Goal: Task Accomplishment & Management: Use online tool/utility

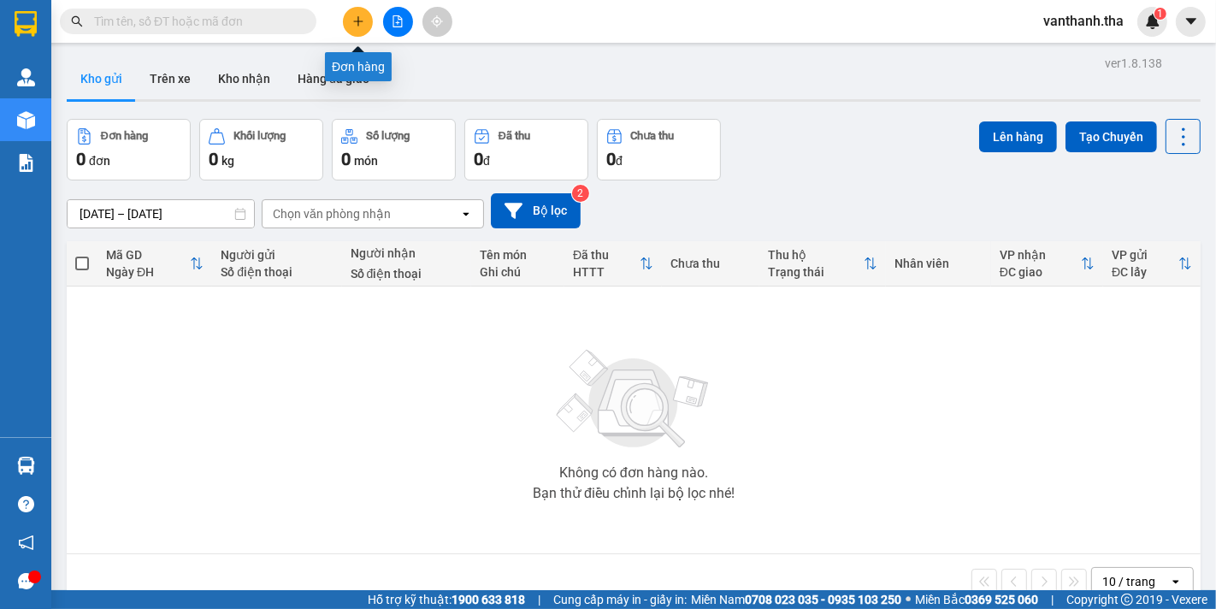
click at [360, 28] on button at bounding box center [358, 22] width 30 height 30
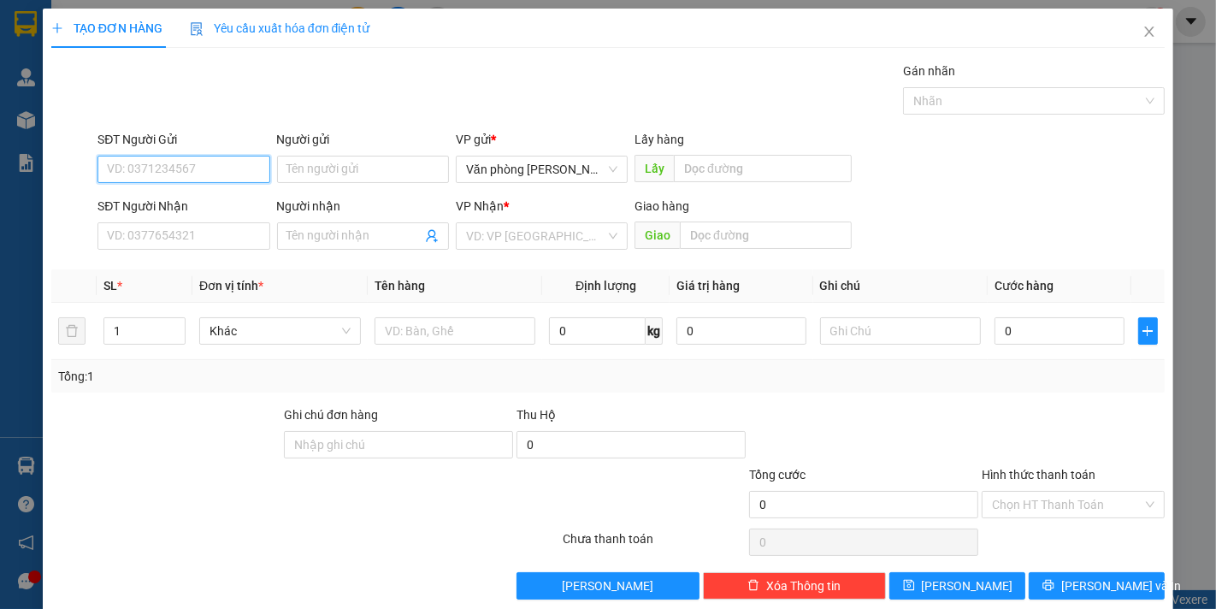
click at [197, 168] on input "SĐT Người Gửi" at bounding box center [183, 169] width 172 height 27
type input "0366535214"
click at [200, 209] on div "0366535214 - Lê Ngọc Khánh" at bounding box center [191, 203] width 168 height 19
type input "Lê Ngọc Khánh"
type input "0938092470"
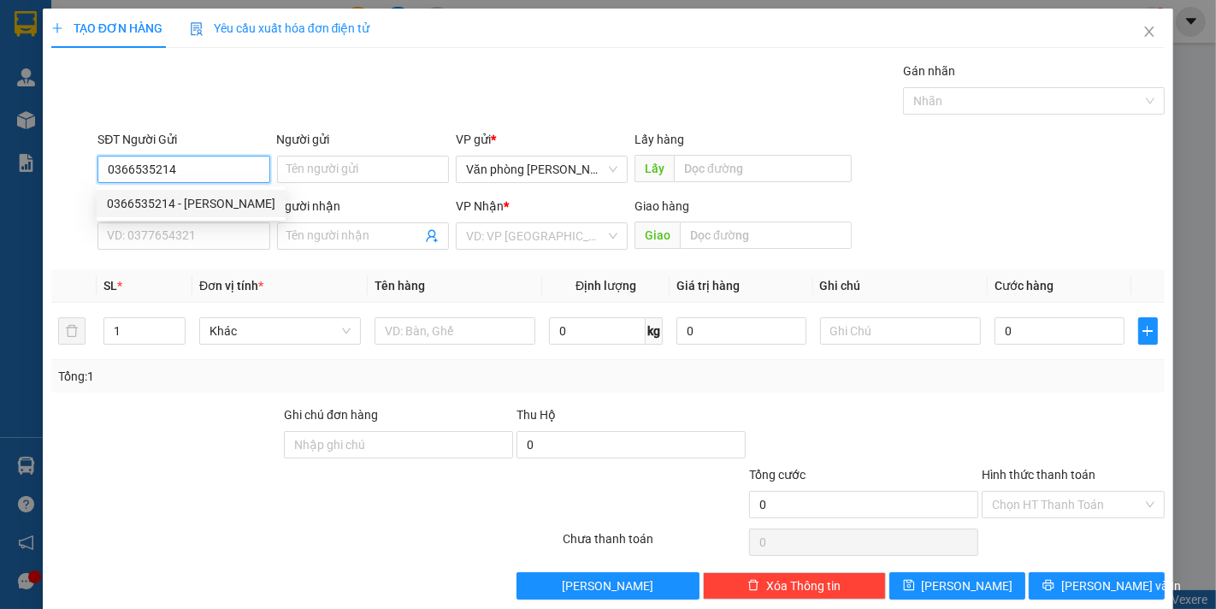
type input "Trần Gia Tuấn"
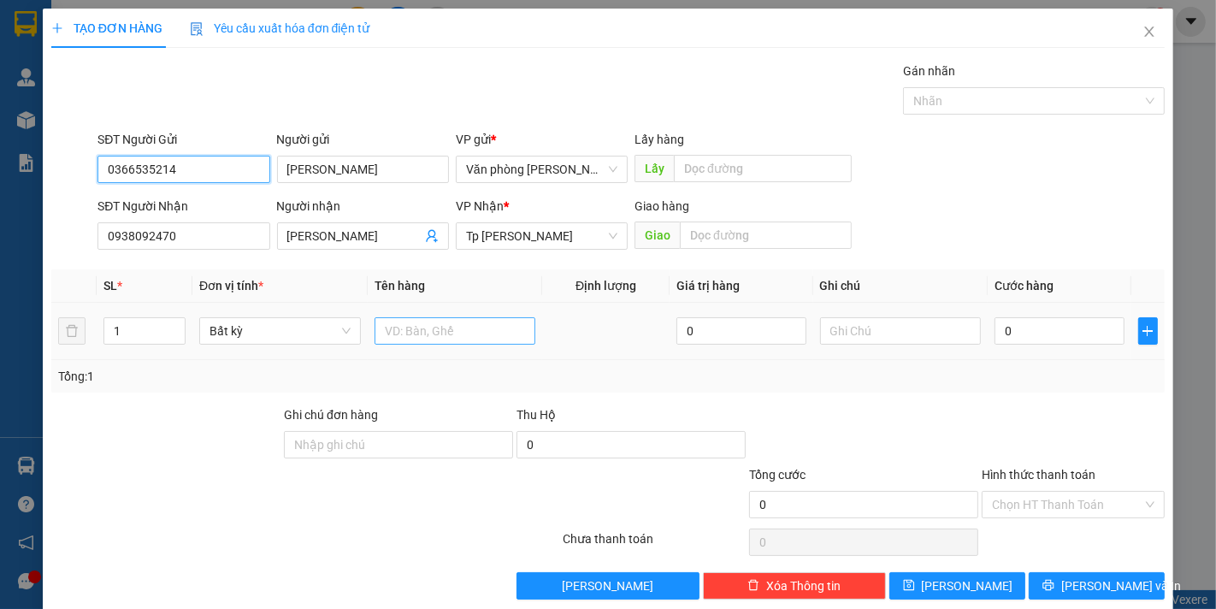
type input "0366535214"
click at [405, 334] on input "text" at bounding box center [455, 330] width 162 height 27
type input "1 bị vàng_VTYT"
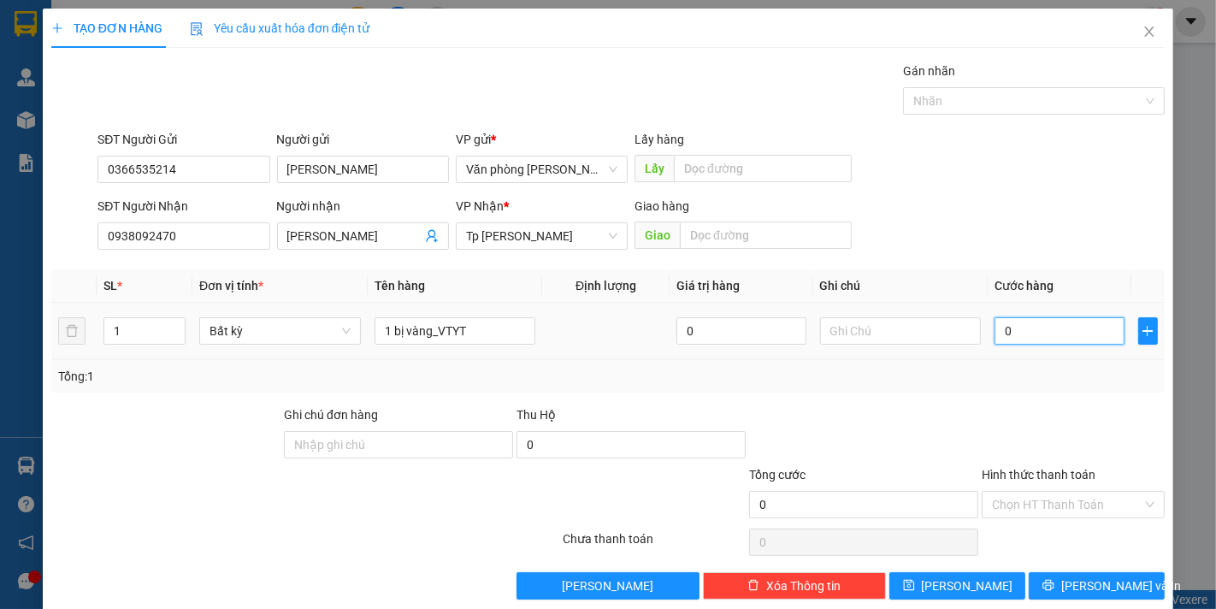
click at [1022, 338] on input "0" at bounding box center [1058, 330] width 129 height 27
type input "005"
type input "5"
type input "0.050"
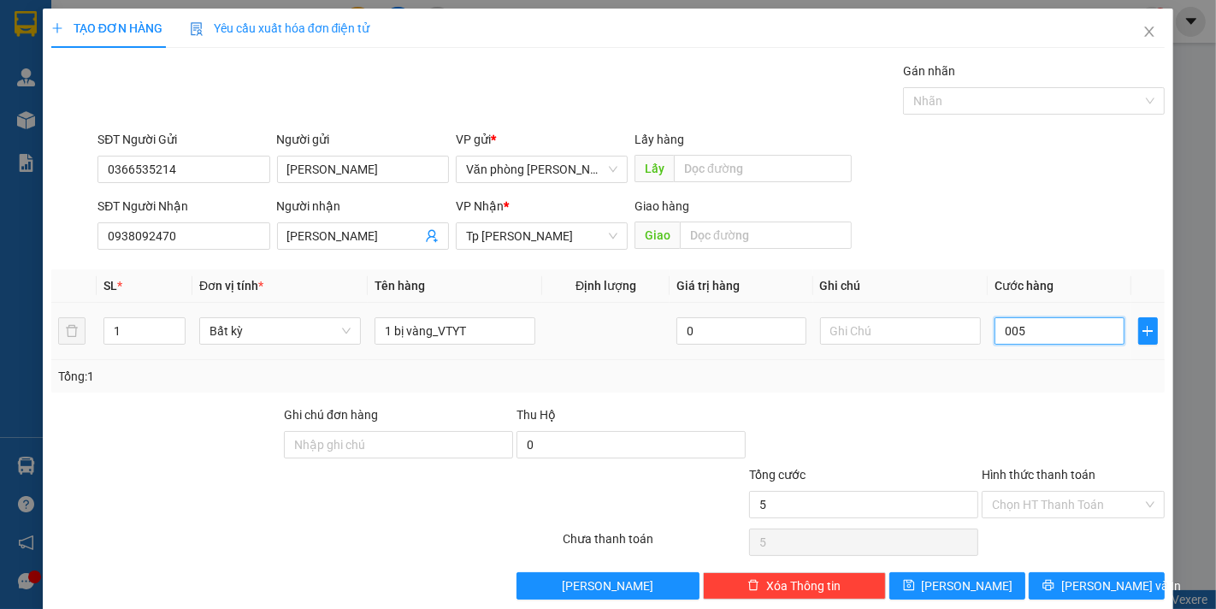
type input "50"
click at [1001, 400] on div "Transit Pickup Surcharge Ids Transit Deliver Surcharge Ids Transit Deliver Surc…" at bounding box center [607, 331] width 1113 height 538
type input "50.000"
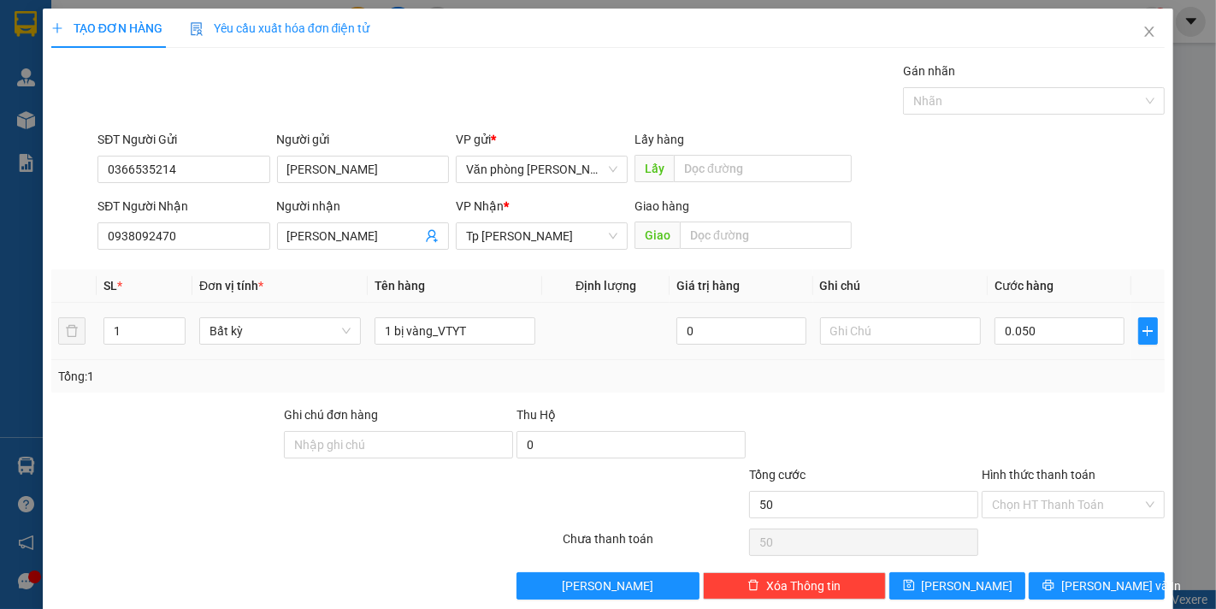
type input "50.000"
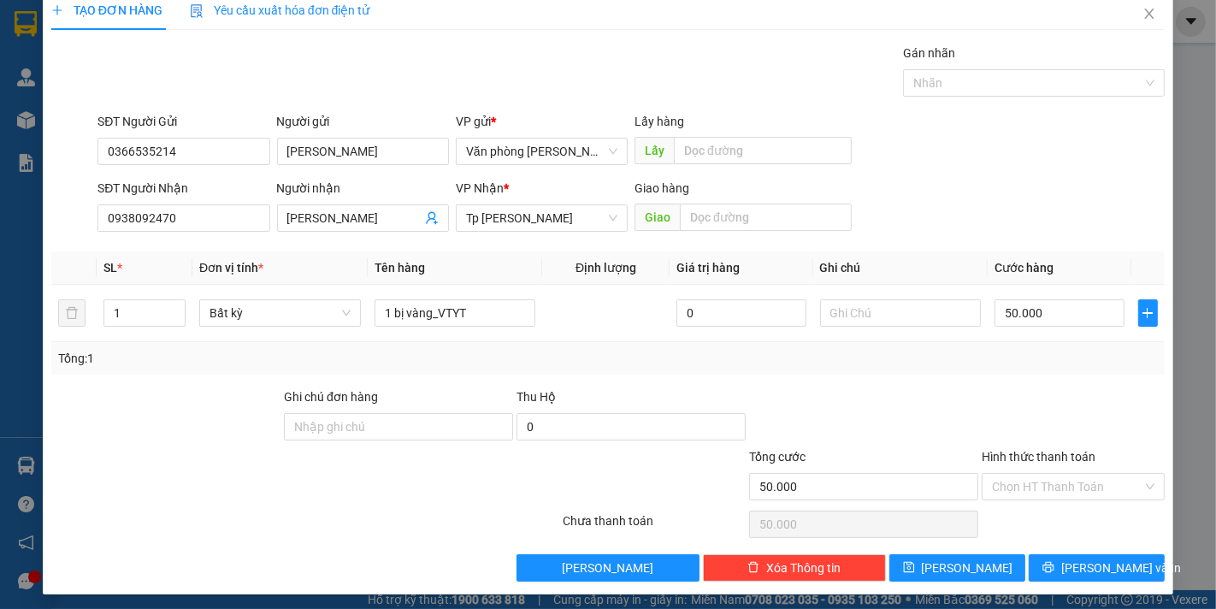
scroll to position [23, 0]
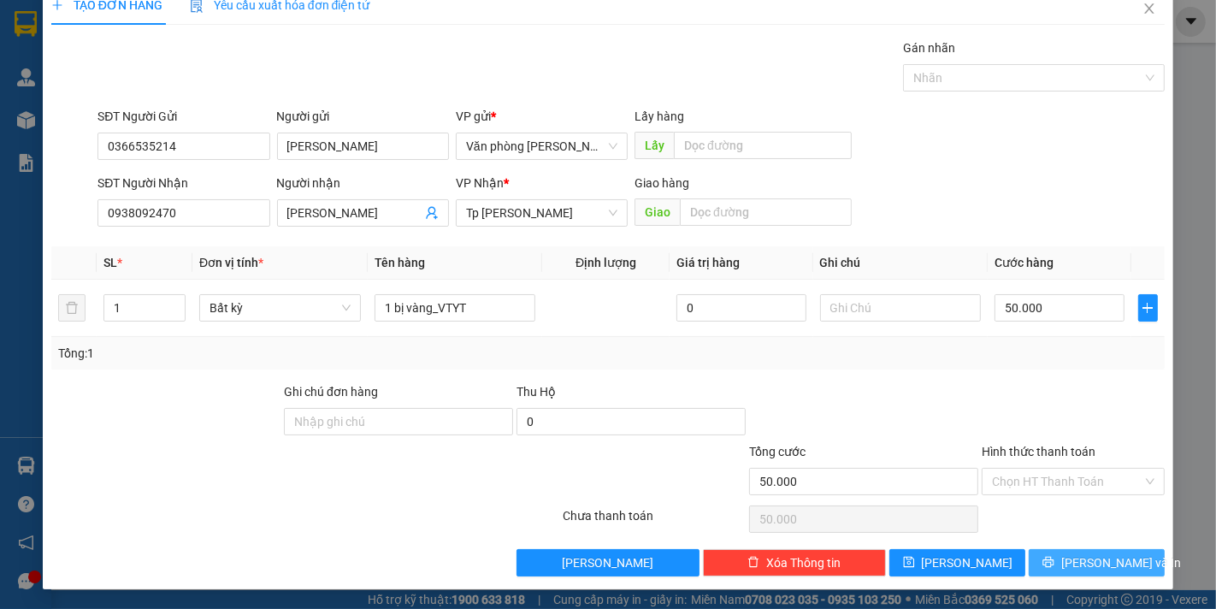
click at [1044, 559] on button "Lưu và In" at bounding box center [1097, 562] width 136 height 27
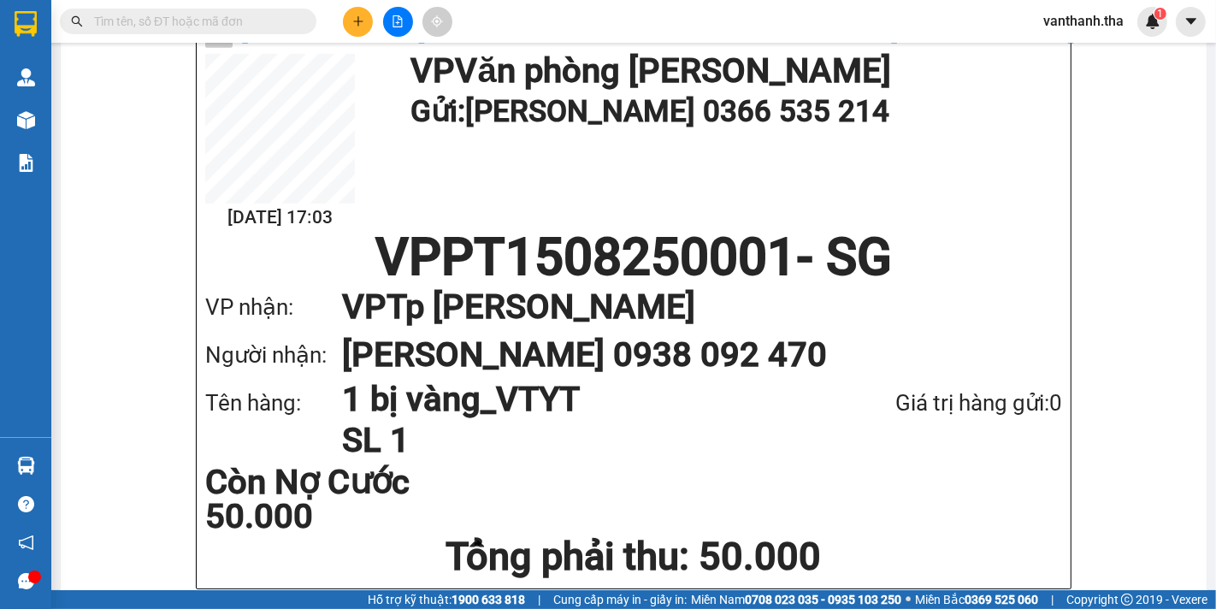
scroll to position [847, 0]
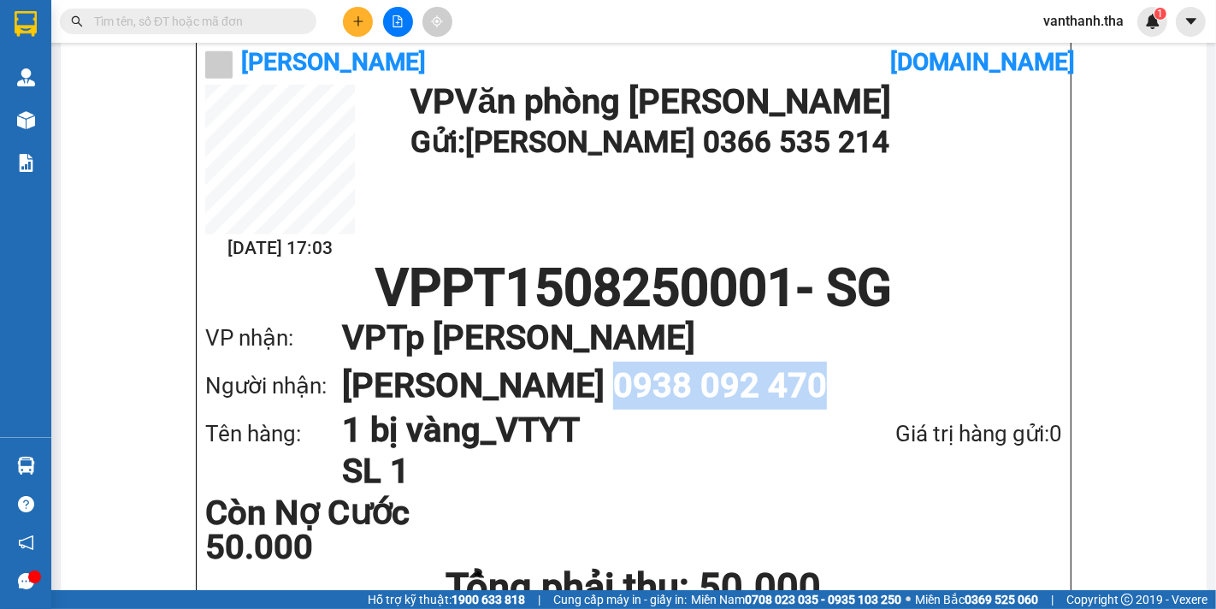
drag, startPoint x: 563, startPoint y: 383, endPoint x: 781, endPoint y: 381, distance: 218.9
click at [781, 381] on h1 "Trần Gia Tuấn 0938 092 470" at bounding box center [685, 386] width 686 height 48
copy h1 "0938 092 470"
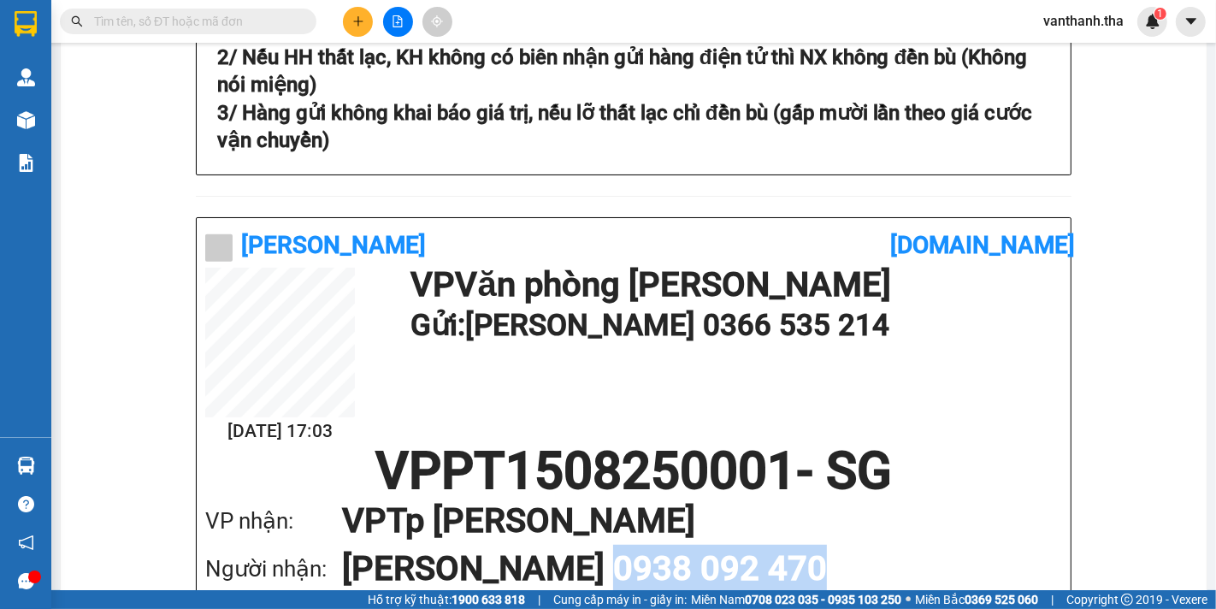
scroll to position [277, 0]
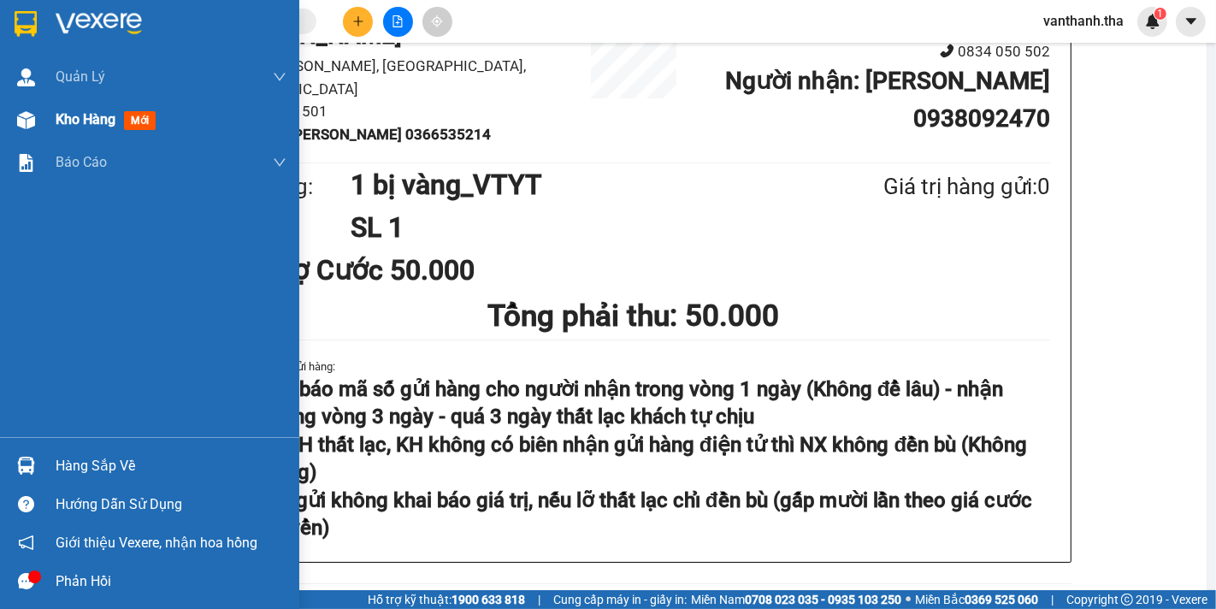
click at [90, 115] on span "Kho hàng" at bounding box center [86, 119] width 60 height 16
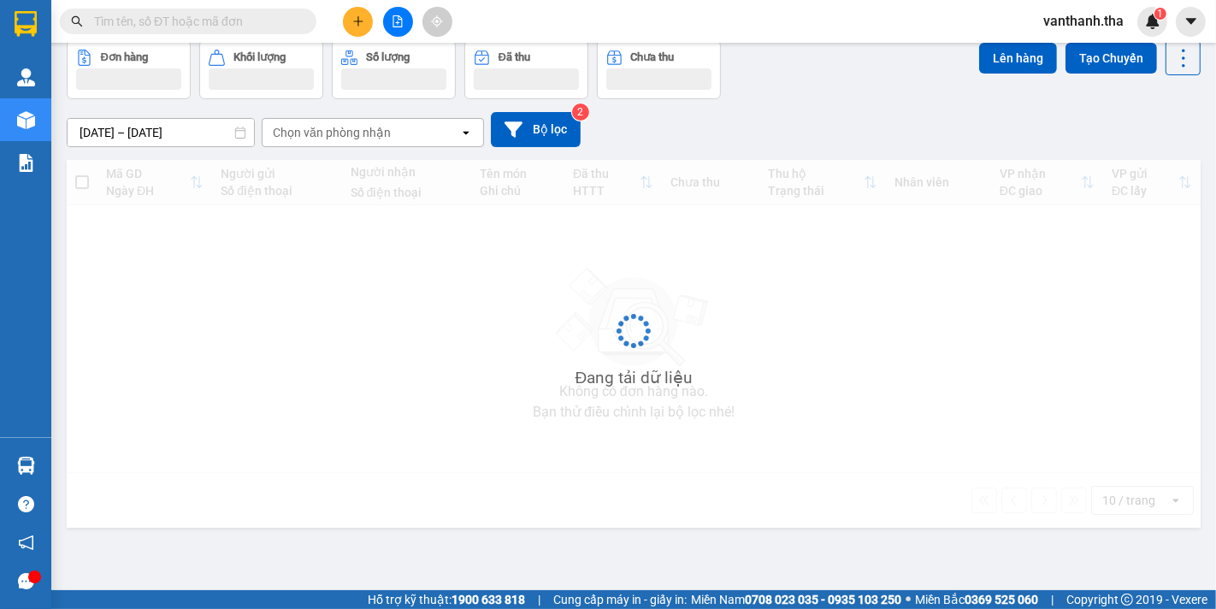
scroll to position [79, 0]
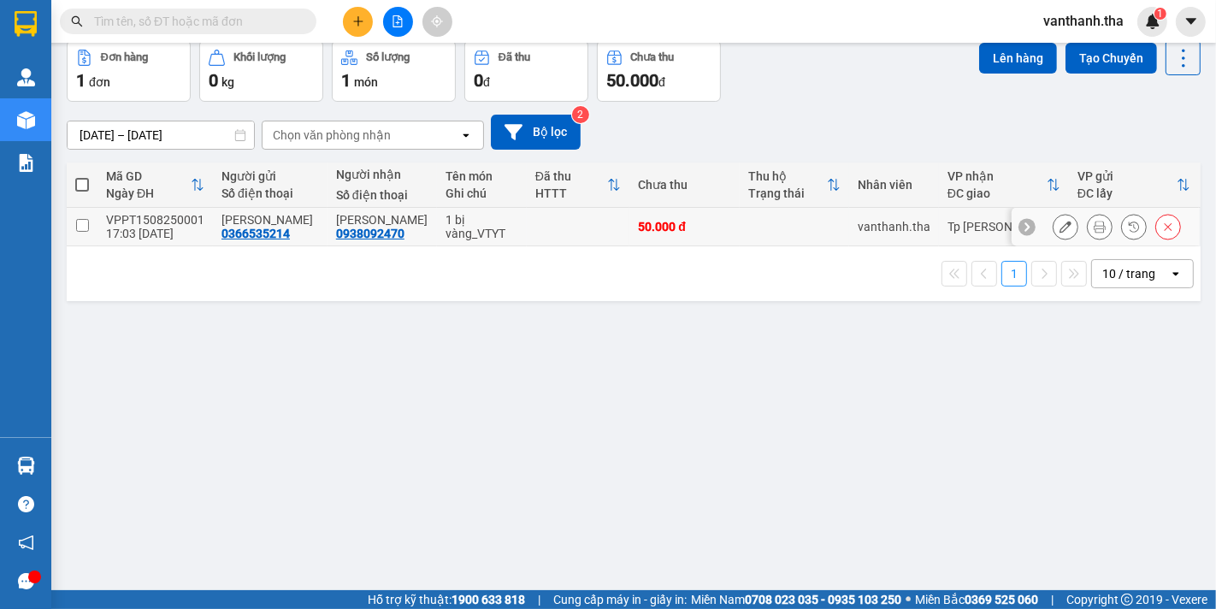
click at [528, 232] on td at bounding box center [578, 227] width 103 height 38
checkbox input "true"
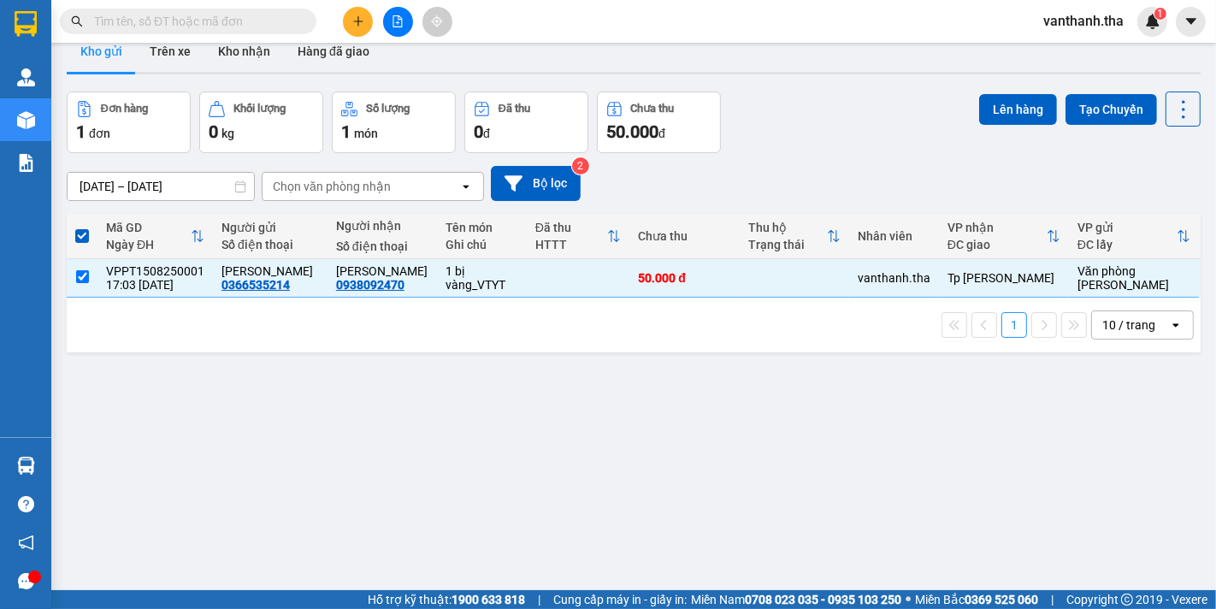
scroll to position [0, 0]
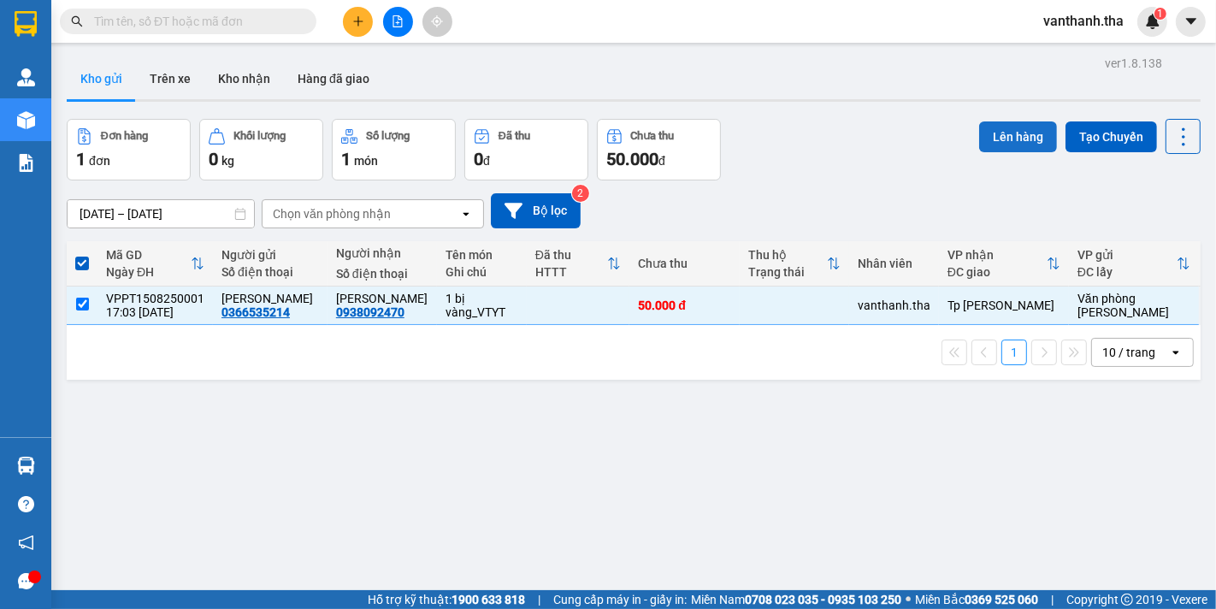
click at [984, 134] on button "Lên hàng" at bounding box center [1018, 136] width 78 height 31
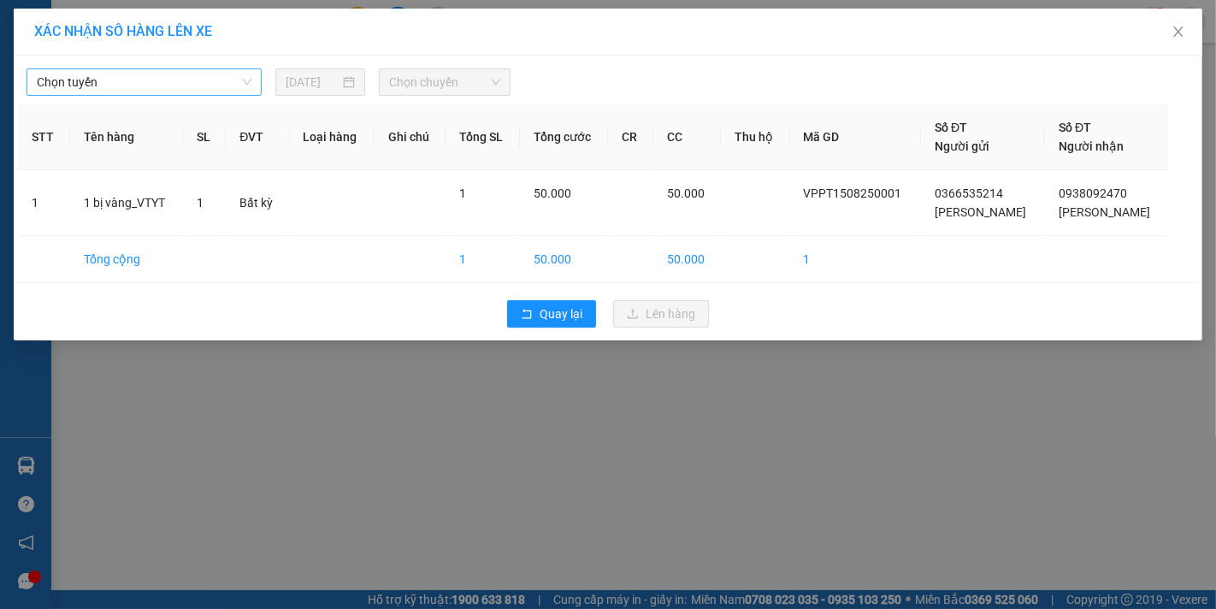
click at [157, 85] on span "Chọn tuyến" at bounding box center [144, 82] width 215 height 26
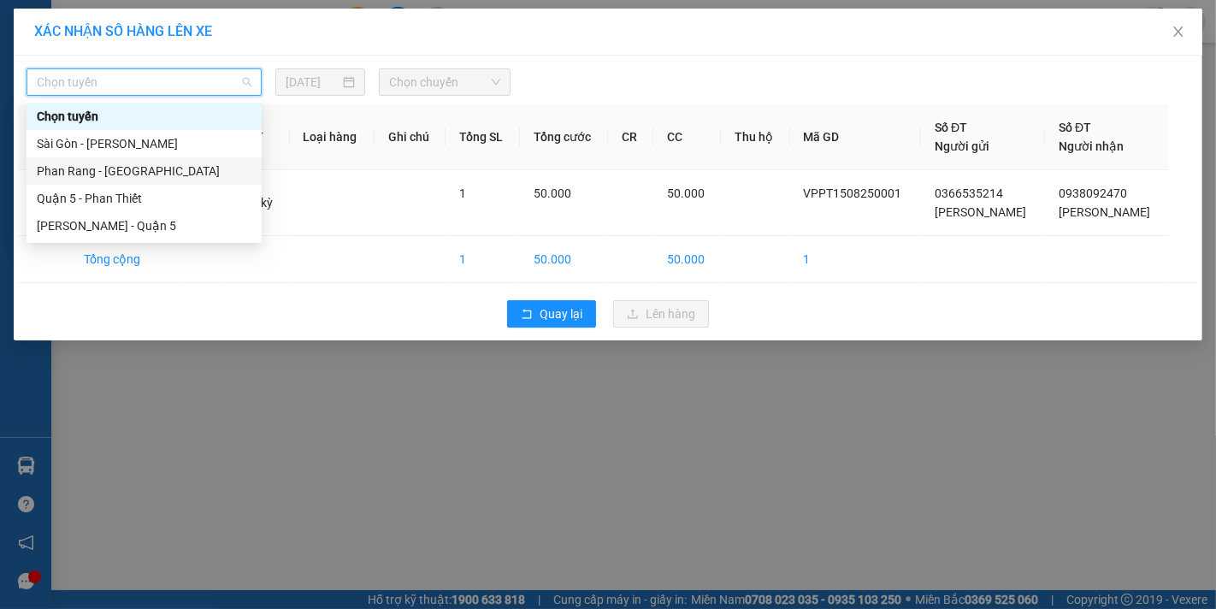
click at [166, 171] on div "Phan Rang - Sài Gòn" at bounding box center [144, 171] width 215 height 19
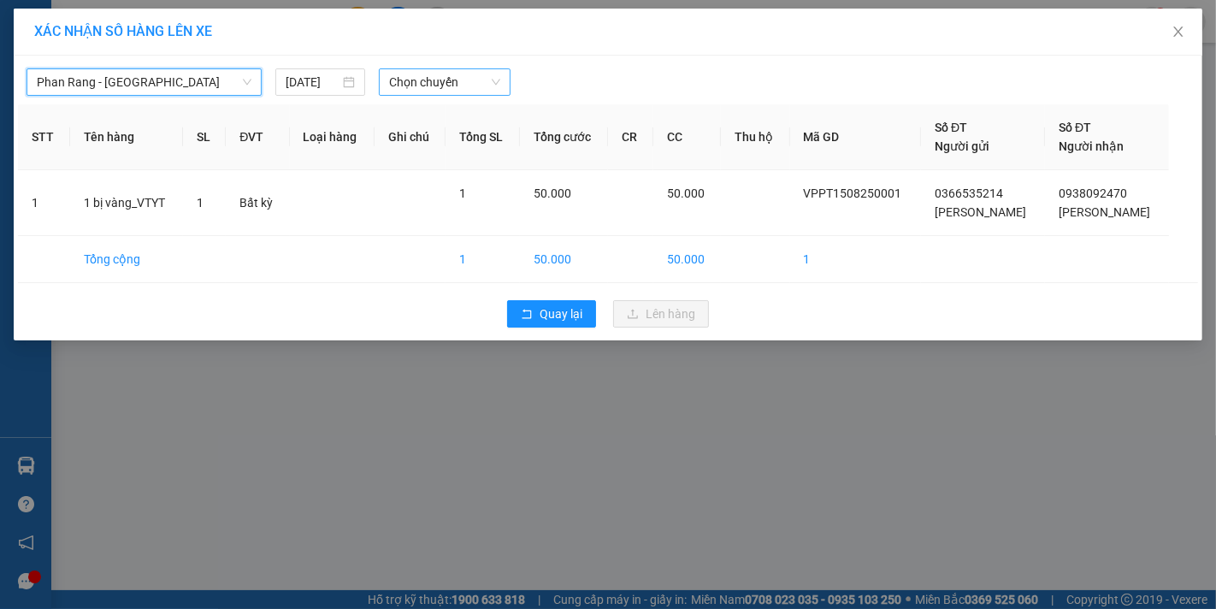
click at [427, 90] on span "Chọn chuyến" at bounding box center [444, 82] width 111 height 26
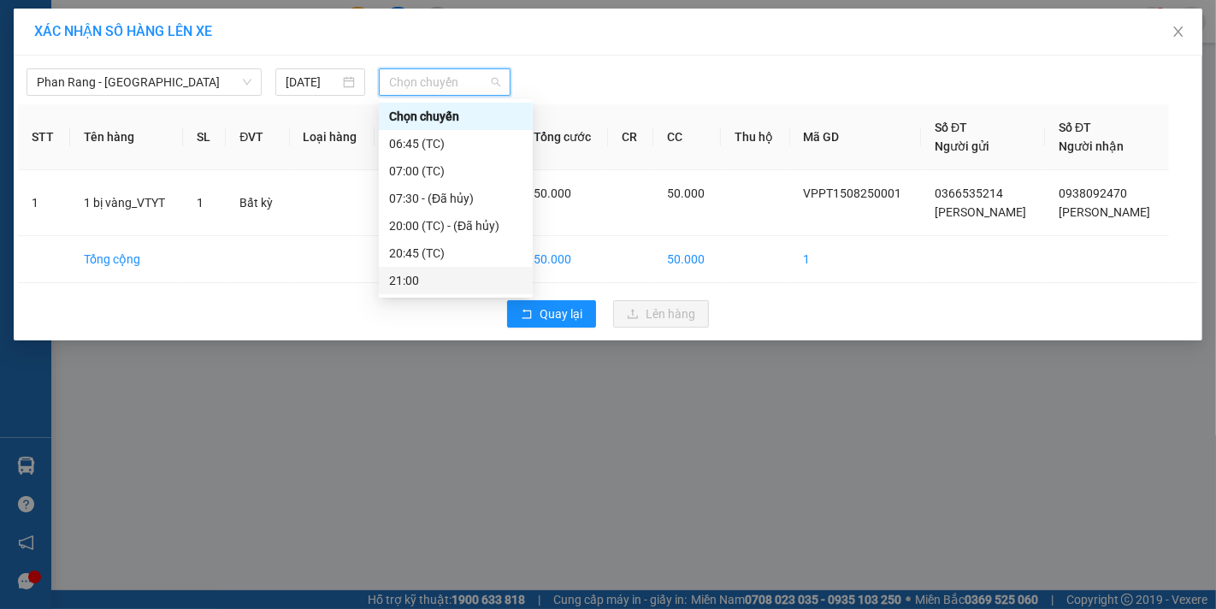
click at [425, 285] on div "21:00" at bounding box center [455, 280] width 133 height 19
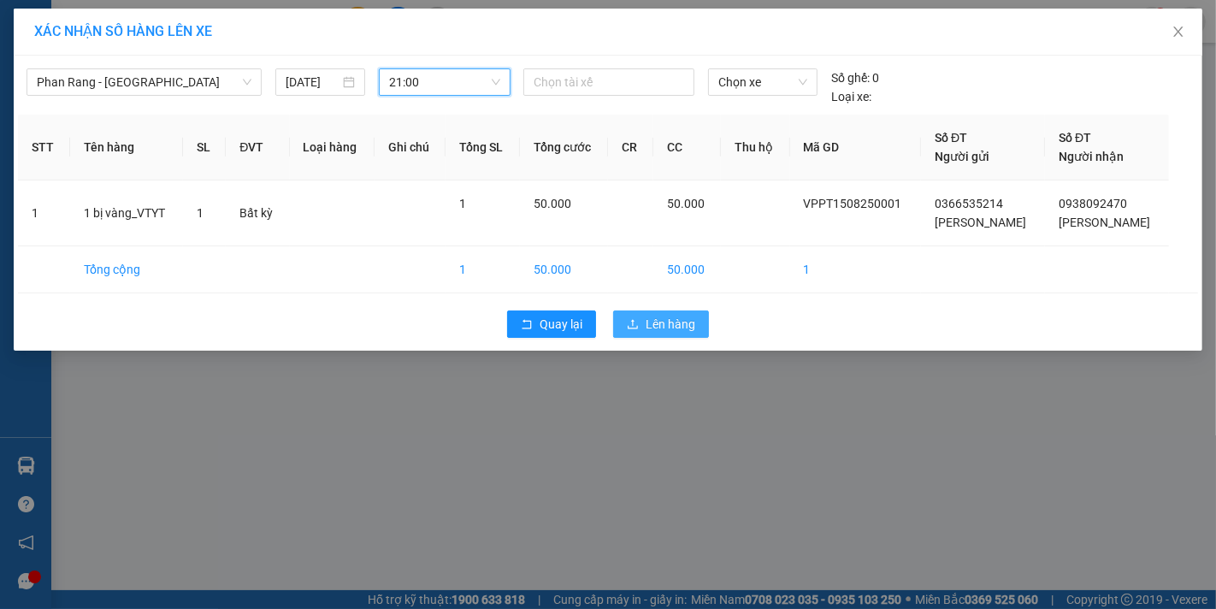
click at [669, 321] on span "Lên hàng" at bounding box center [671, 324] width 50 height 19
